Goal: Task Accomplishment & Management: Manage account settings

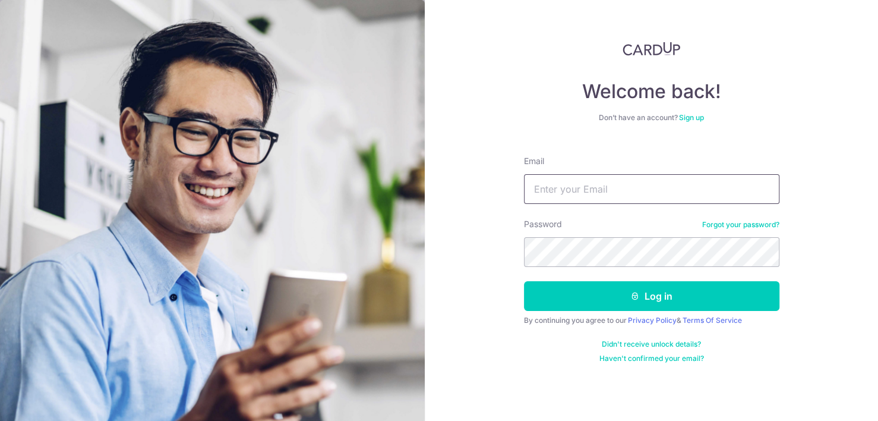
click at [595, 188] on input "Email" at bounding box center [652, 189] width 256 height 30
type input "[PERSON_NAME][EMAIL_ADDRESS][PERSON_NAME][DOMAIN_NAME]"
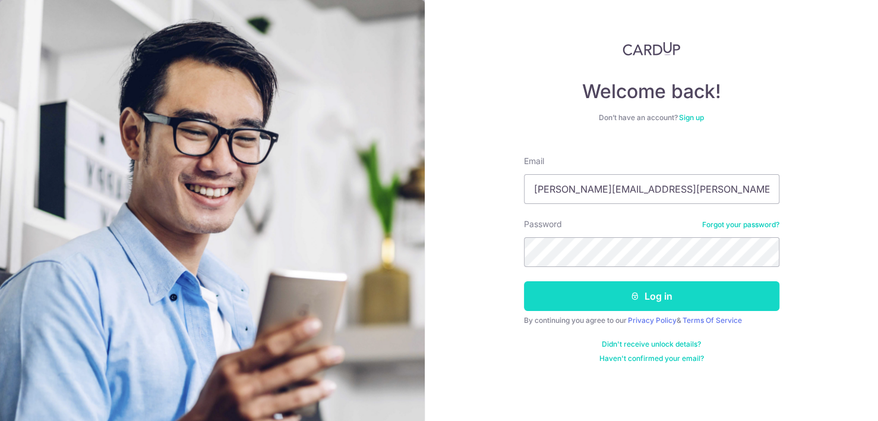
click at [557, 295] on button "Log in" at bounding box center [652, 296] width 256 height 30
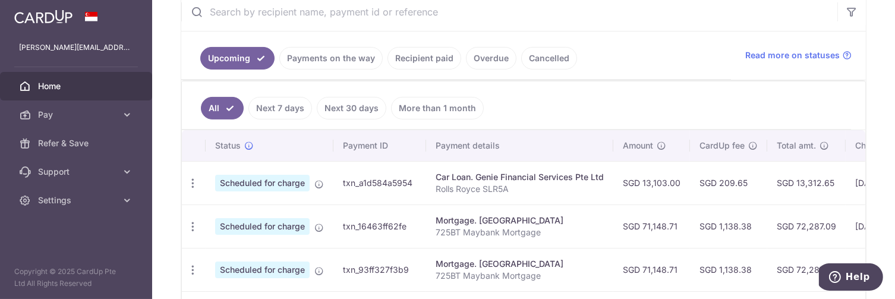
scroll to position [249, 0]
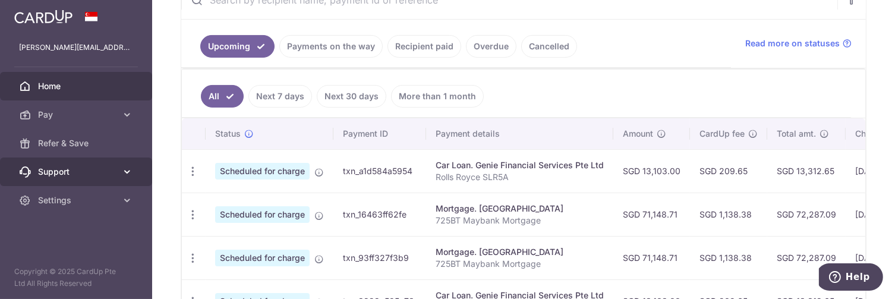
click at [131, 182] on link "Support" at bounding box center [76, 171] width 152 height 29
